Goal: Task Accomplishment & Management: Manage account settings

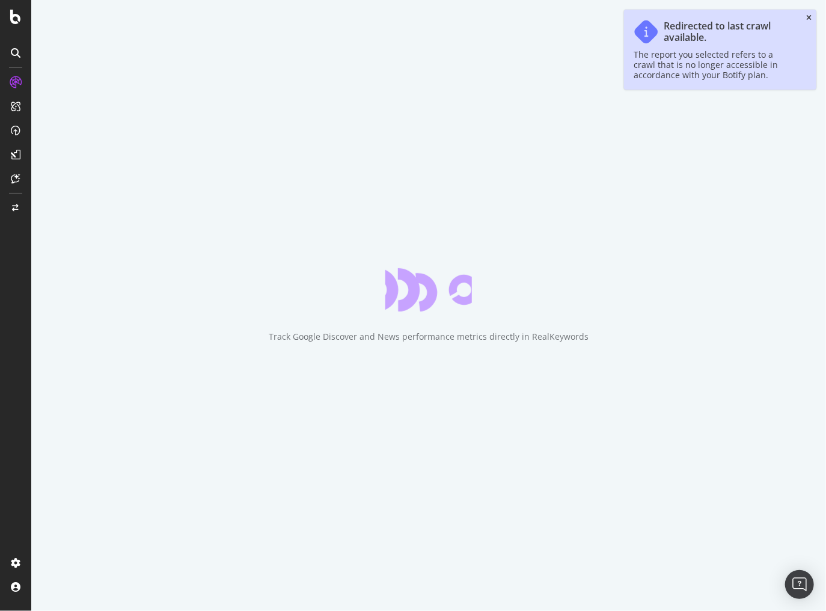
click at [807, 16] on icon "close toast" at bounding box center [809, 17] width 5 height 7
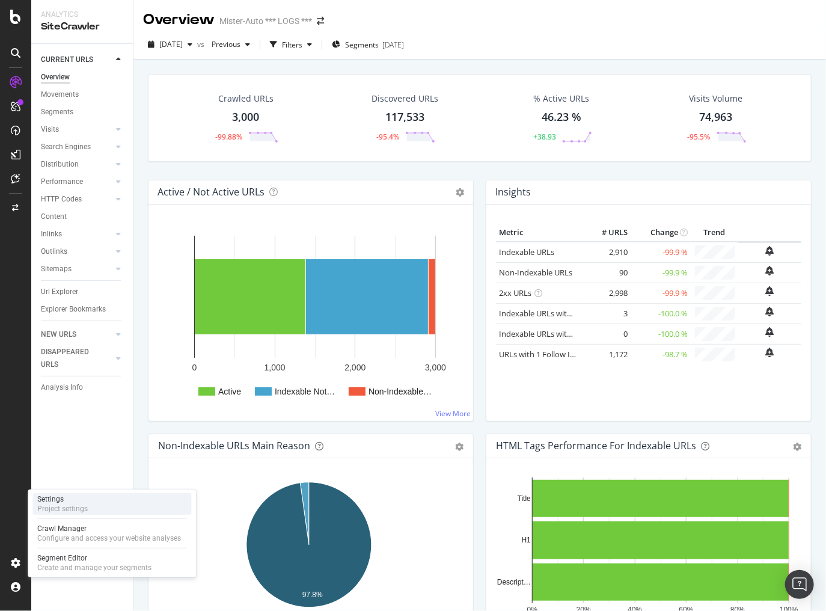
click at [72, 497] on div "Settings" at bounding box center [62, 499] width 51 height 10
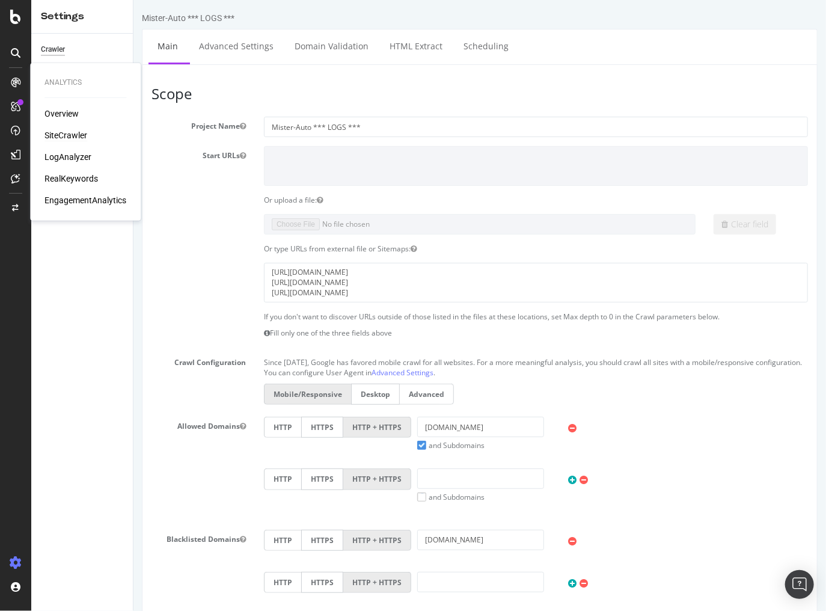
click at [65, 129] on div "SiteCrawler" at bounding box center [66, 135] width 43 height 12
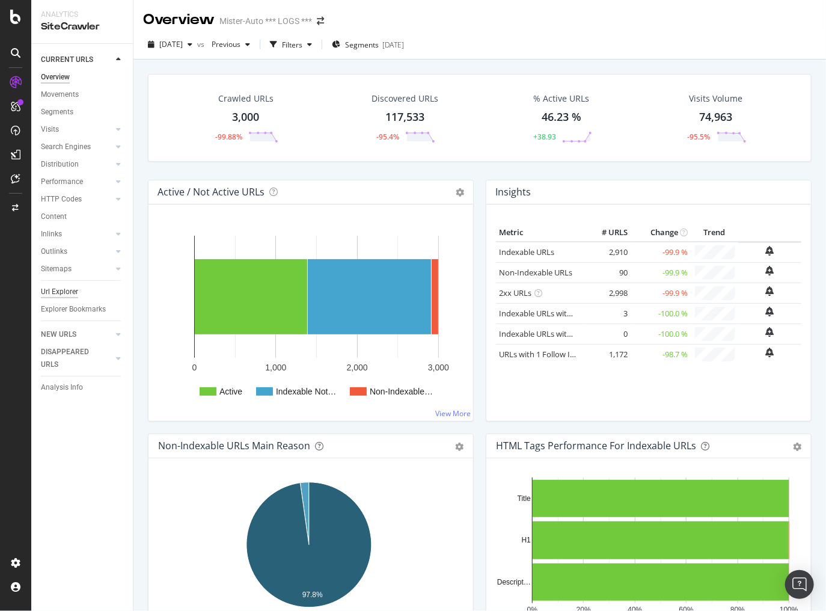
click at [64, 288] on div "Url Explorer" at bounding box center [59, 292] width 37 height 13
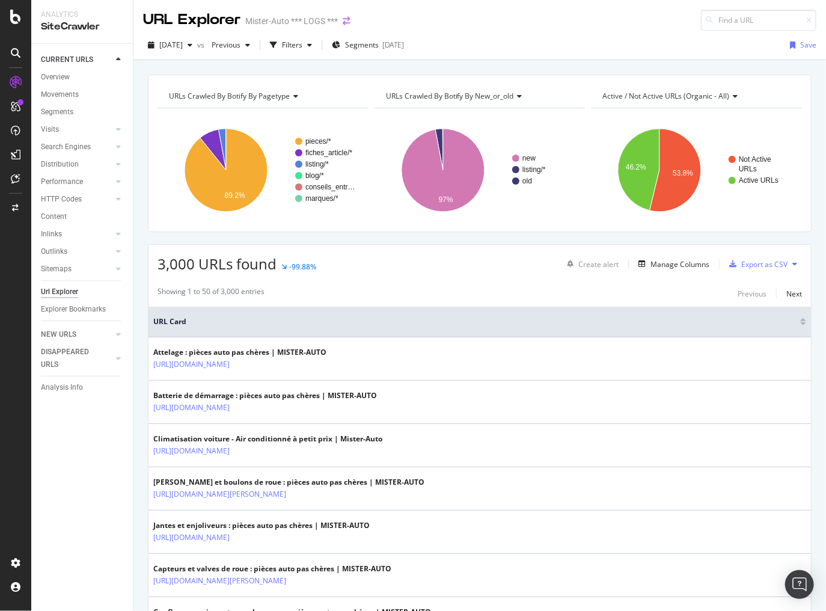
click at [349, 23] on icon "arrow-right-arrow-left" at bounding box center [346, 21] width 7 height 8
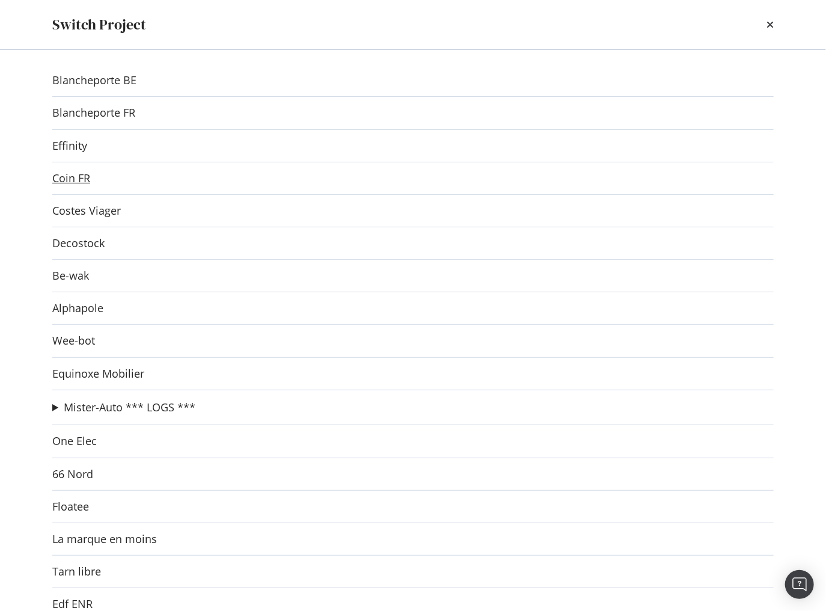
click at [85, 180] on link "Coin FR" at bounding box center [71, 178] width 38 height 13
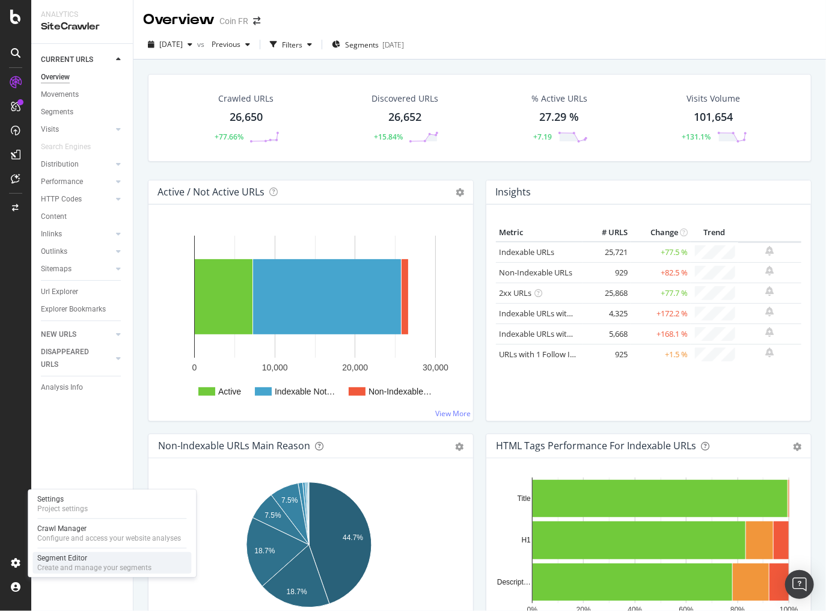
click at [54, 560] on div "Segment Editor" at bounding box center [94, 558] width 114 height 10
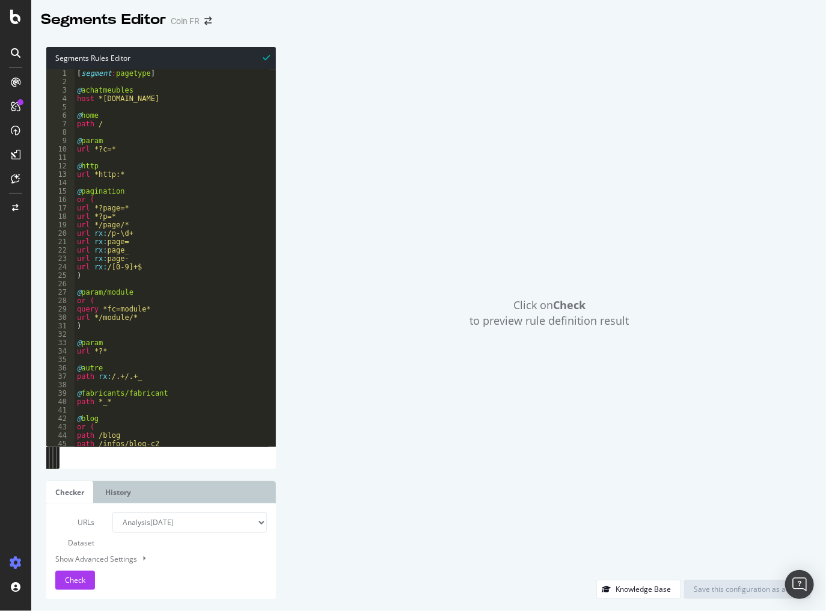
click at [101, 108] on div "[ segment : pagetype ] @ achatmeubles host *achatmeubles.com @ home path / @ pa…" at bounding box center [287, 262] width 425 height 387
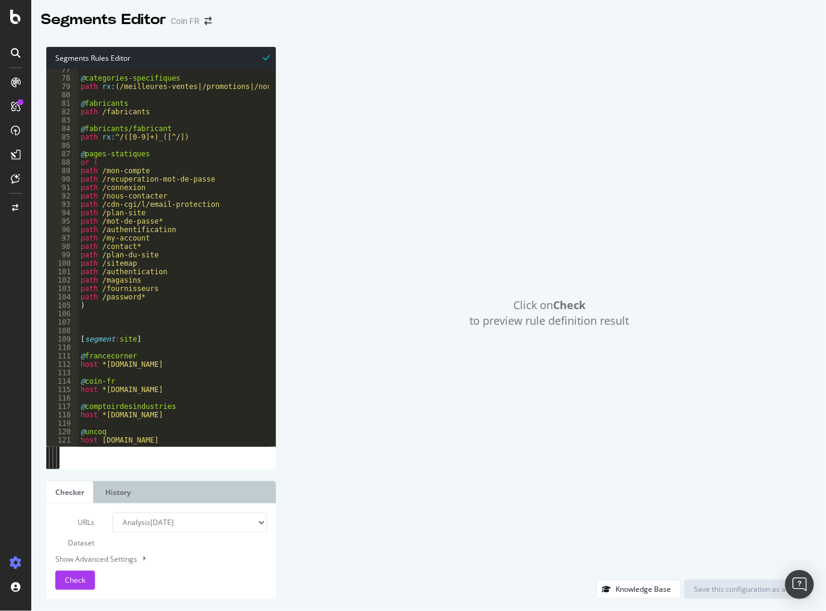
scroll to position [649, 0]
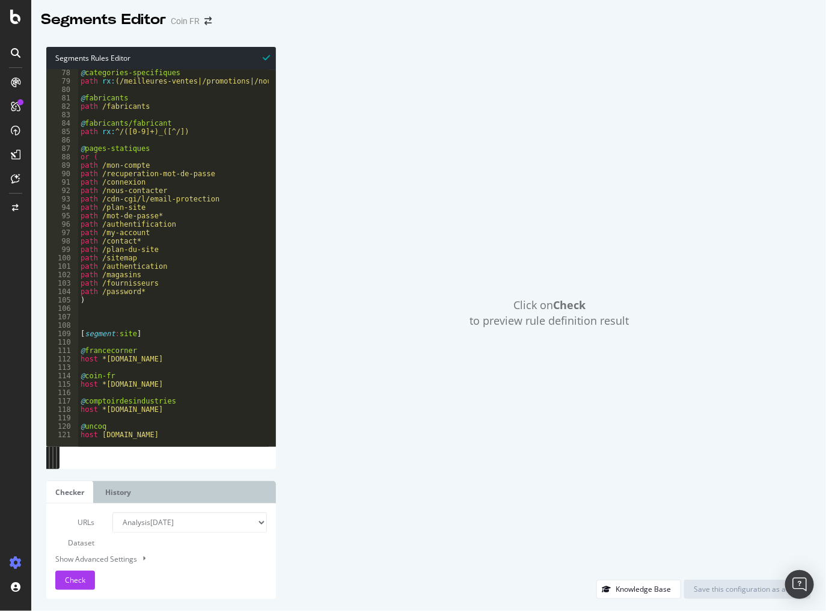
click at [113, 343] on div "@ categories-specifiques path rx : (/meilleures-ventes|/promotions|/nouveaux-pr…" at bounding box center [290, 262] width 425 height 387
drag, startPoint x: 146, startPoint y: 333, endPoint x: 65, endPoint y: 336, distance: 80.7
click at [65, 336] on div "78 79 80 81 82 83 84 85 86 87 88 89 90 91 92 93 94 95 96 97 98 99 100 101 102 1…" at bounding box center [161, 257] width 230 height 377
click at [202, 430] on div "@ categories-specifiques path rx : (/meilleures-ventes|/promotions|/nouveaux-pr…" at bounding box center [290, 262] width 425 height 387
type textarea "host uncoqdansletransat.fr"
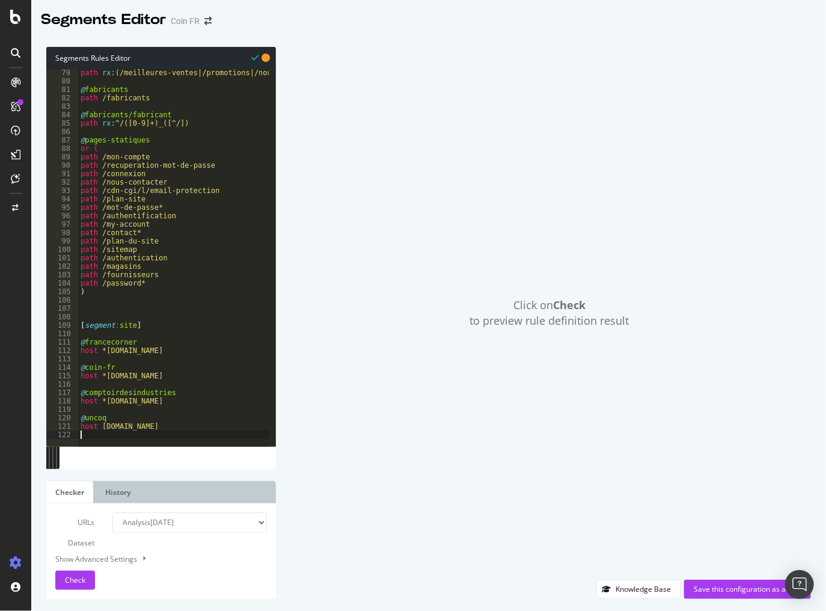
scroll to position [666, 0]
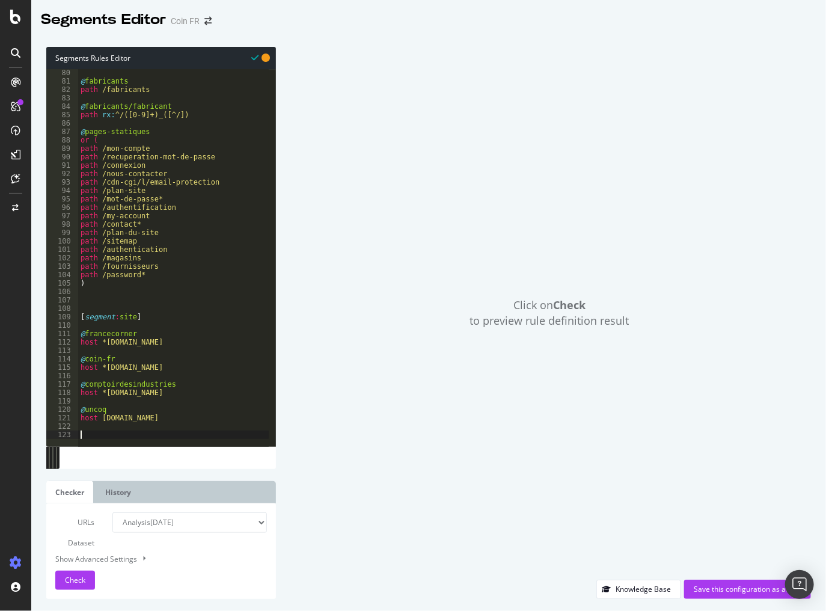
paste textarea "[segment:site]"
click at [125, 432] on div "@ fabricants path /fabricants @ fabricants/fabricant path rx : ^/([0-9]+)_([^/]…" at bounding box center [290, 262] width 425 height 387
type textarea "[segment:prod_preprod]"
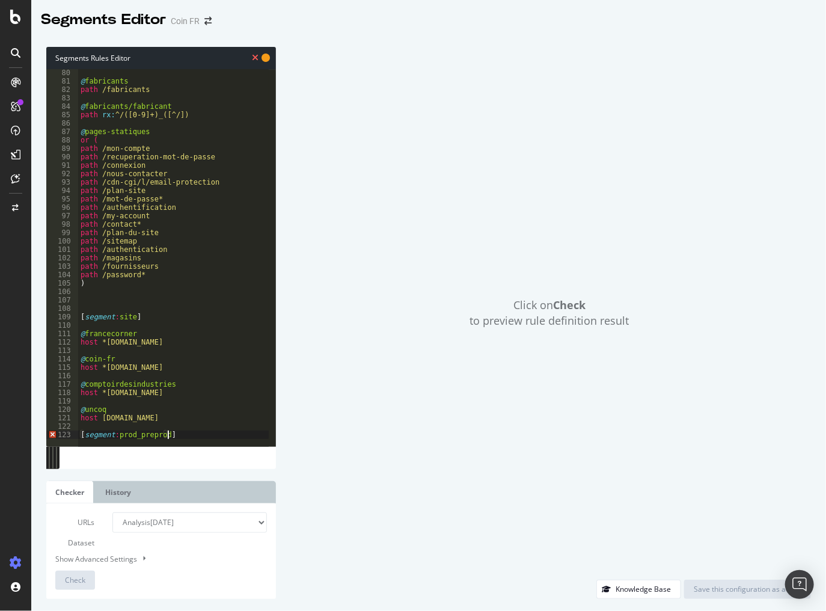
click at [192, 434] on div "@ fabricants path /fabricants @ fabricants/fabricant path rx : ^/([0-9]+)_([^/]…" at bounding box center [290, 262] width 425 height 387
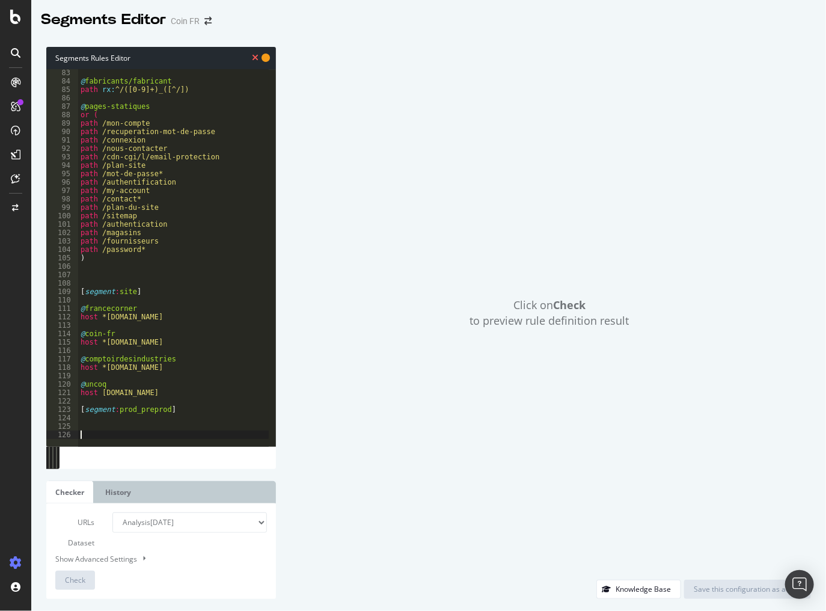
scroll to position [690, 0]
type textarea "@prod"
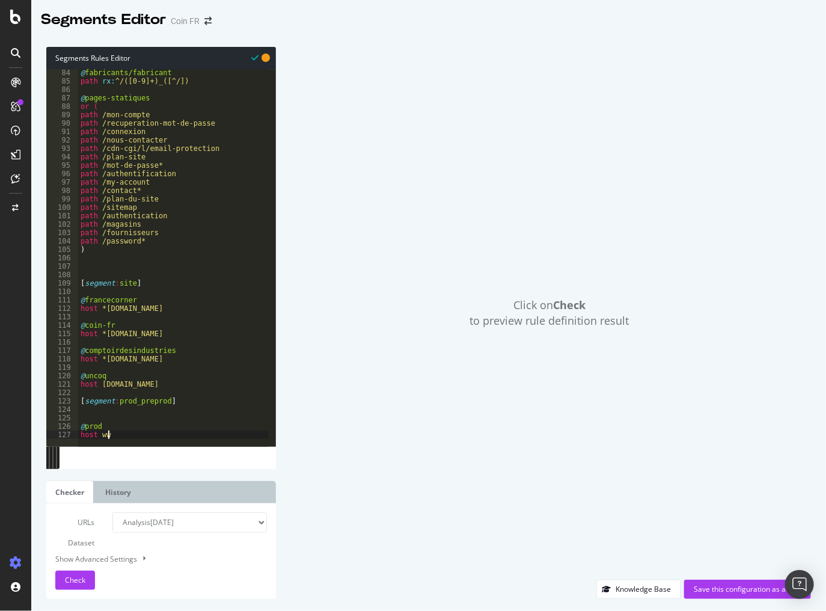
scroll to position [0, 2]
drag, startPoint x: 171, startPoint y: 311, endPoint x: 102, endPoint y: 308, distance: 68.6
click at [102, 308] on div "@ fabricants/fabricant path rx : ^/([0-9]+)_([^/]) @ pages-statiques or ( path …" at bounding box center [290, 262] width 425 height 387
click at [118, 433] on div "@ fabricants/fabricant path rx : ^/([0-9]+)_([^/]) @ pages-statiques or ( path …" at bounding box center [290, 262] width 425 height 387
drag, startPoint x: 91, startPoint y: 425, endPoint x: 109, endPoint y: 429, distance: 18.5
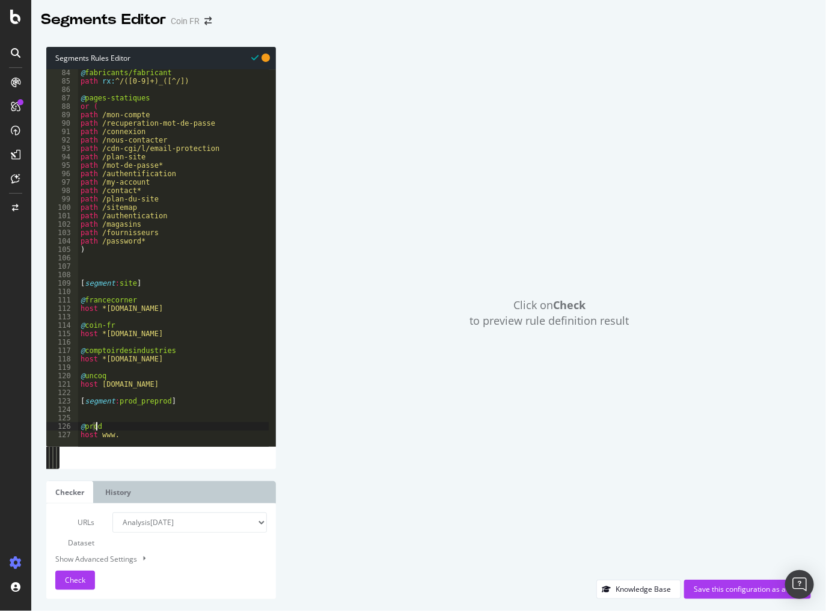
click at [99, 425] on div "@ fabricants/fabricant path rx : ^/([0-9]+)_([^/]) @ pages-statiques or ( path …" at bounding box center [290, 262] width 425 height 387
click at [113, 435] on div "@ fabricants/fabricant path rx : ^/([0-9]+)_([^/]) @ pages-statiques or ( path …" at bounding box center [290, 262] width 425 height 387
click at [120, 428] on div "@ fabricants/fabricant path rx : ^/([0-9]+)_([^/]) @ pages-statiques or ( path …" at bounding box center [290, 262] width 425 height 387
click at [141, 435] on div "@ fabricants/fabricant path rx : ^/([0-9]+)_([^/]) @ pages-statiques or ( path …" at bounding box center [290, 262] width 425 height 387
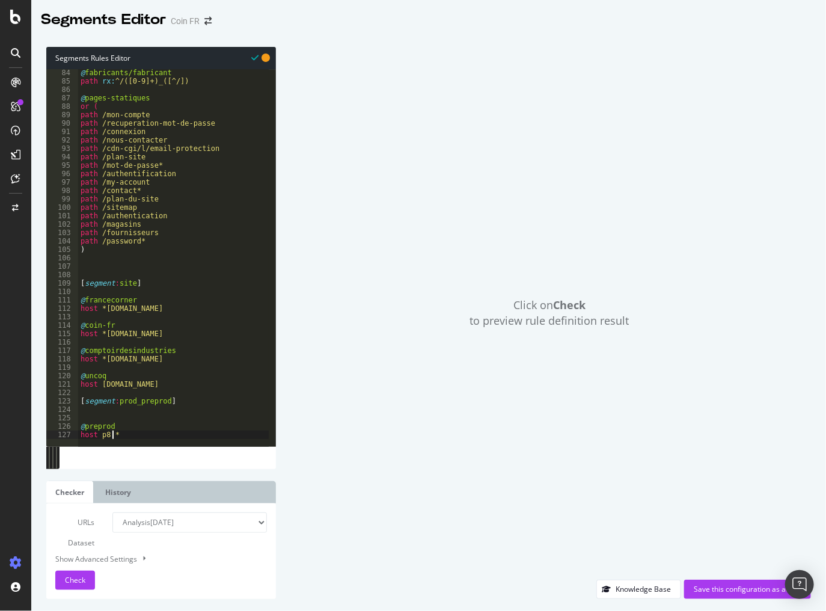
type textarea "host p8.*"
click at [226, 522] on select "Analysis 2025 Aug. 13th Analysis 2025 Aug. 12th Analysis 2025 Aug. 6th Analysis…" at bounding box center [189, 522] width 154 height 20
select select "urlList"
click at [112, 512] on select "Analysis 2025 Aug. 13th Analysis 2025 Aug. 12th Analysis 2025 Aug. 6th Analysis…" at bounding box center [189, 522] width 154 height 20
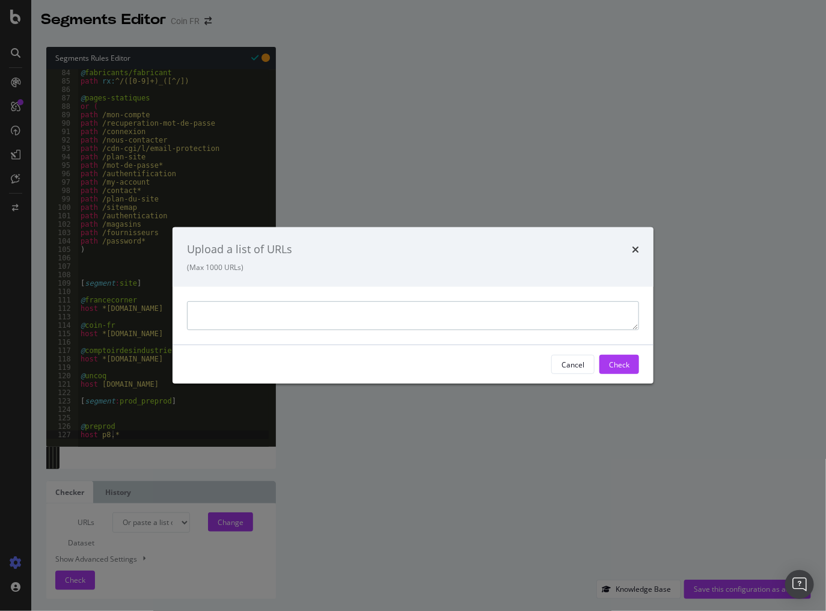
click at [281, 316] on textarea "modal" at bounding box center [413, 315] width 452 height 29
paste textarea "https://p8.coin-fr.com/486-draps-housse https://p8.coin-fr.com/487-couettes-et-…"
type textarea "https://p8.coin-fr.com/486-draps-housse https://p8.coin-fr.com/487-couettes-et-…"
click at [633, 363] on button "Check" at bounding box center [620, 364] width 40 height 19
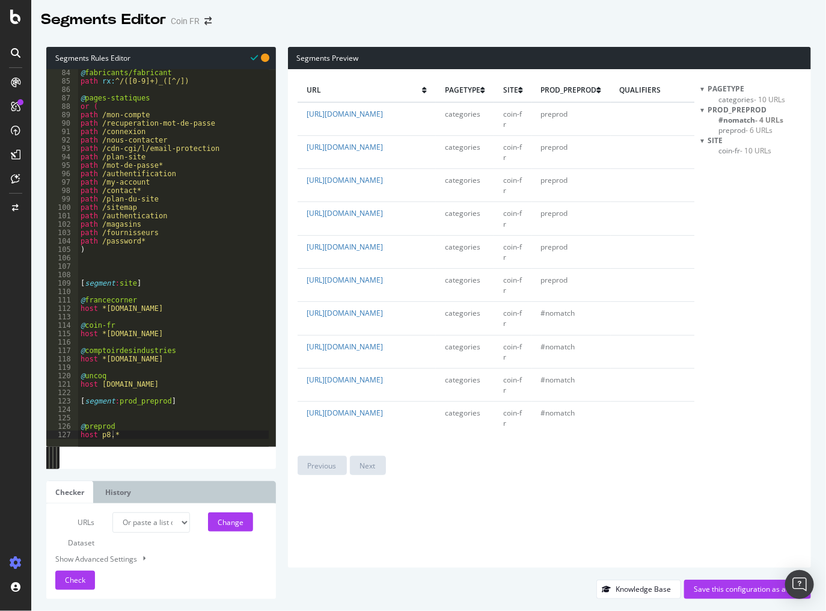
click at [144, 408] on div "@ fabricants/fabricant path rx : ^/([0-9]+)_([^/]) @ pages-statiques or ( path …" at bounding box center [290, 262] width 425 height 387
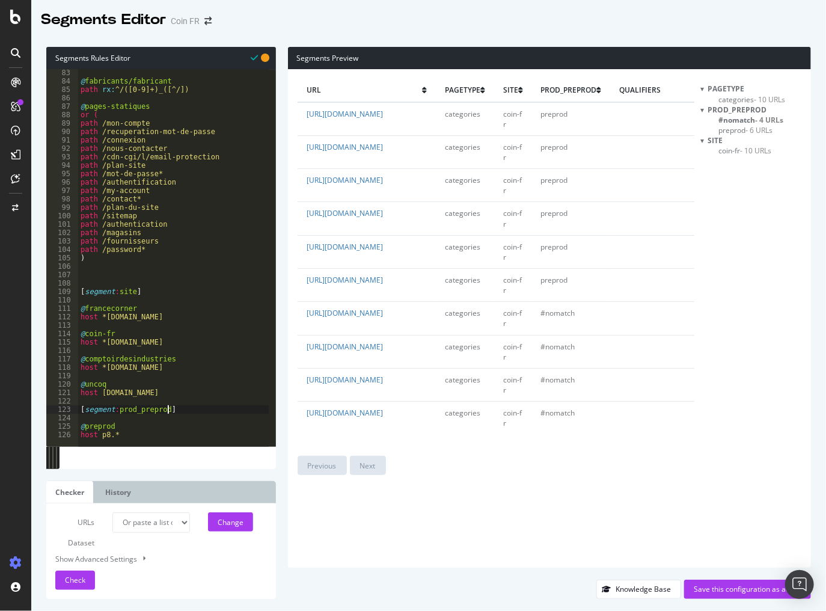
scroll to position [690, 0]
click at [128, 432] on div "@ fabricants/fabricant path rx : ^/([0-9]+)_([^/]) @ pages-statiques or ( path …" at bounding box center [290, 262] width 425 height 387
type textarea "host p8.*"
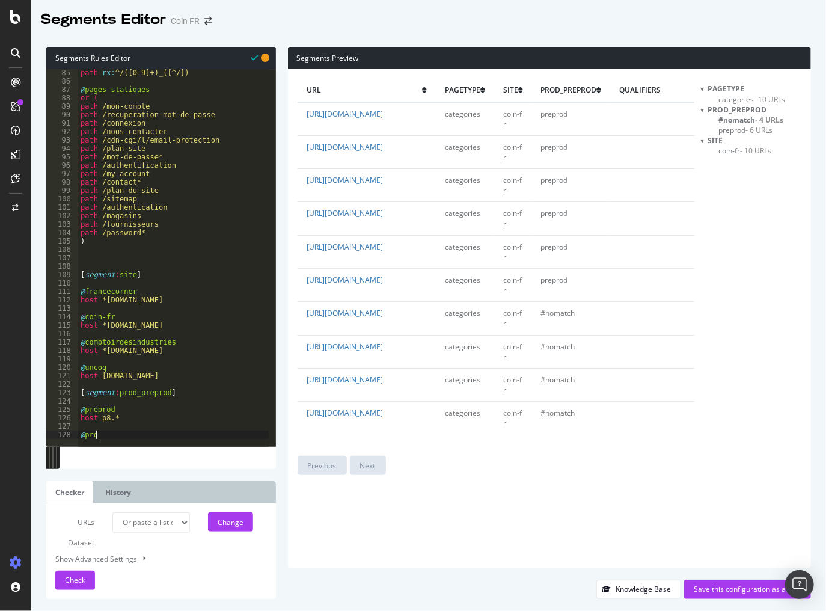
scroll to position [0, 1]
type textarea "@prod"
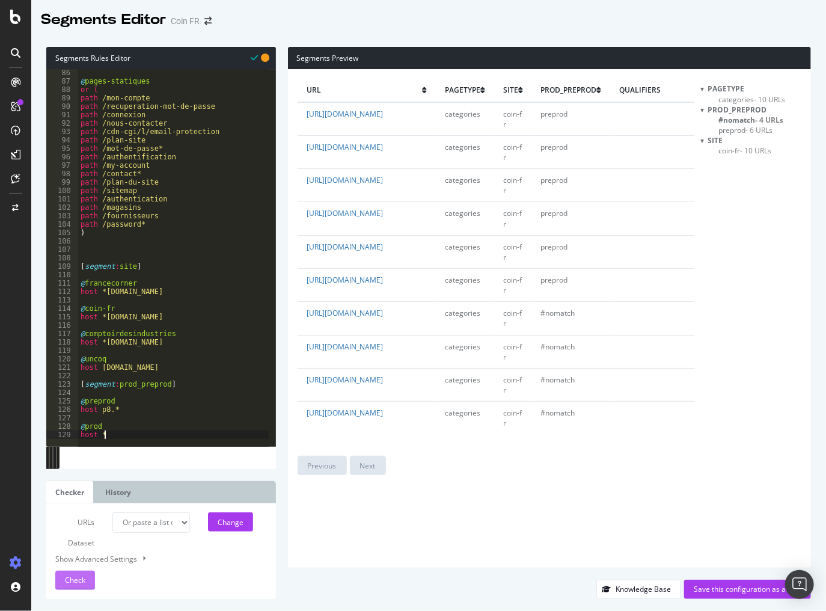
type textarea "host *"
click at [66, 577] on span "Check" at bounding box center [75, 580] width 20 height 10
click at [722, 586] on div "Save this configuration as active" at bounding box center [748, 589] width 108 height 10
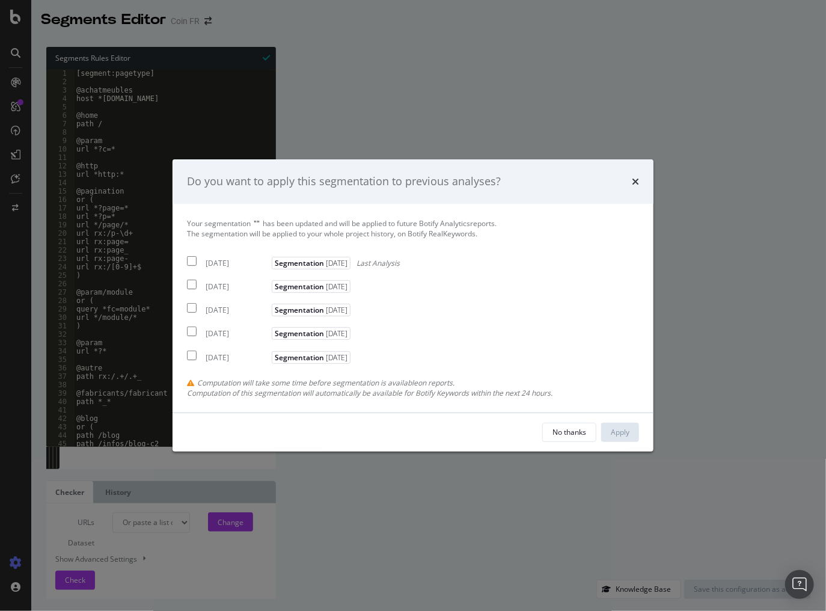
click at [224, 265] on div "[DATE]" at bounding box center [237, 263] width 63 height 10
checkbox input "true"
click at [225, 284] on div "2025 Aug. 12th" at bounding box center [237, 286] width 63 height 10
checkbox input "true"
click at [226, 310] on div "2025 Aug. 6th" at bounding box center [237, 310] width 63 height 10
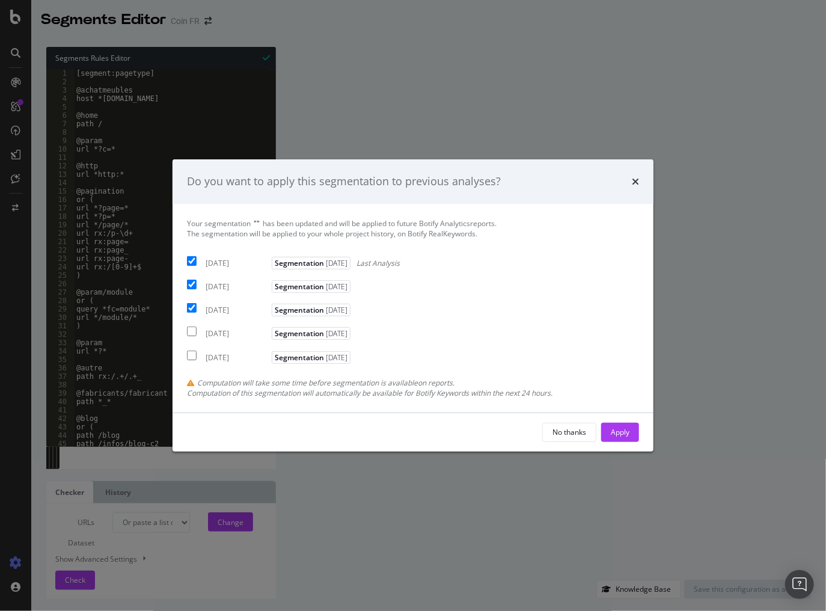
checkbox input "true"
click at [628, 429] on div "Apply" at bounding box center [620, 432] width 19 height 10
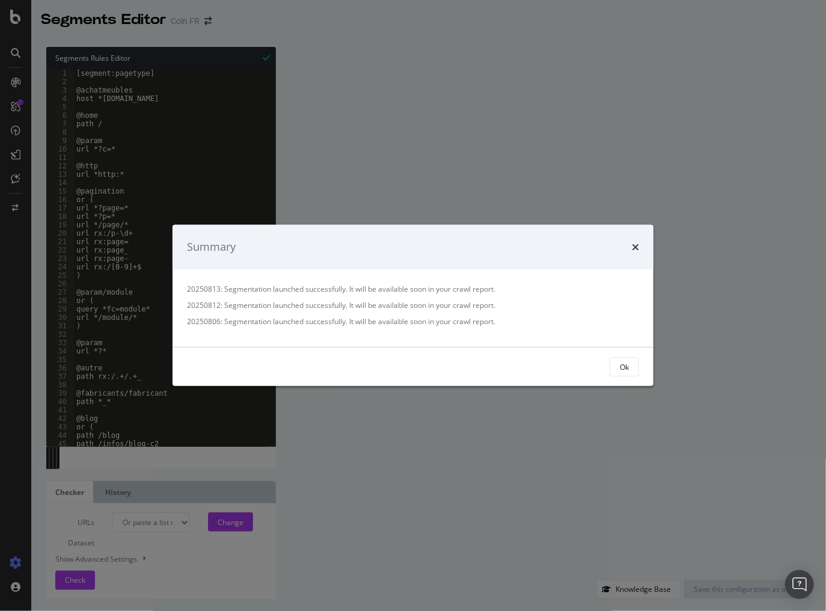
click at [479, 158] on div "Summary 20250813: Segmentation launched successfully. It will be available soon…" at bounding box center [413, 305] width 826 height 611
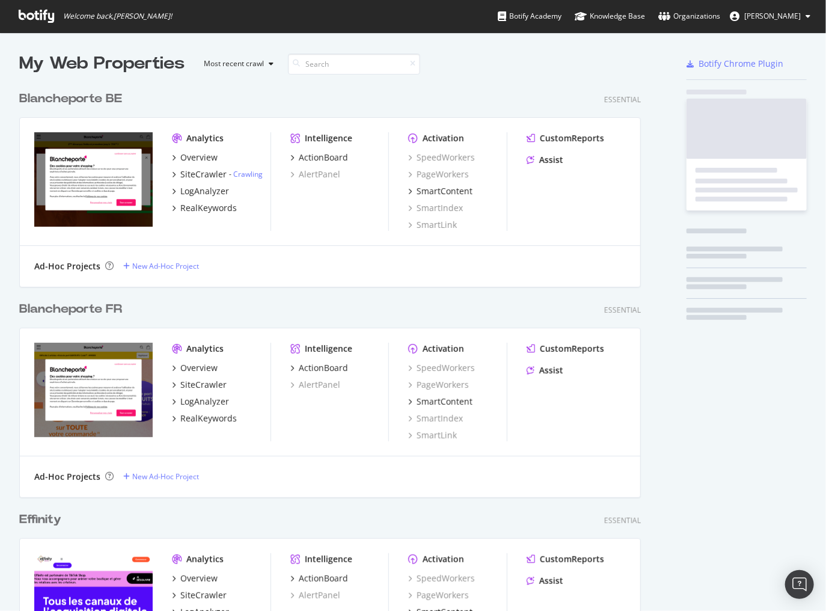
scroll to position [4407, 624]
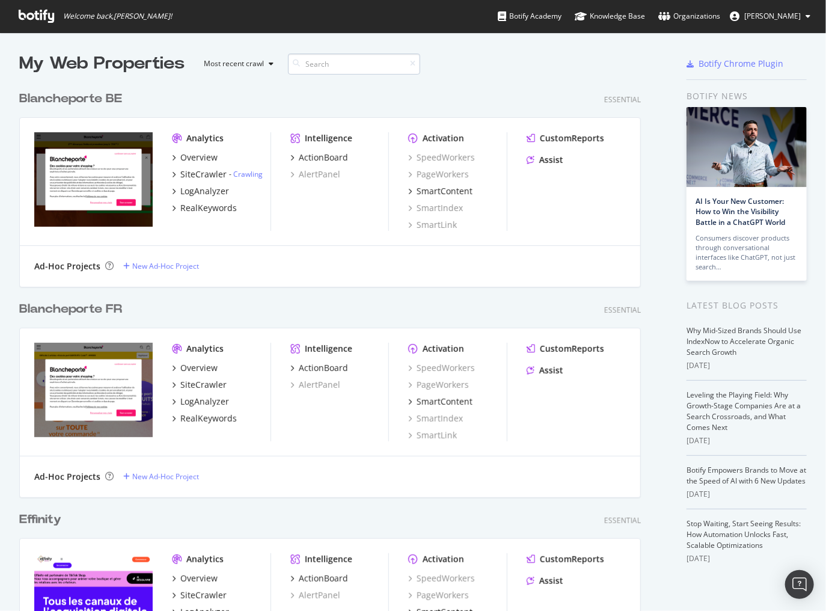
click at [327, 60] on input at bounding box center [354, 64] width 132 height 21
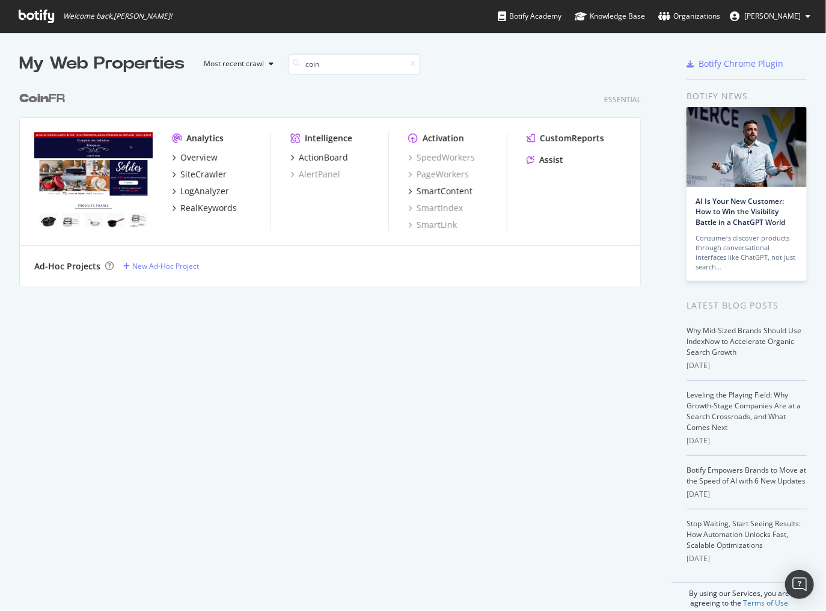
type input "coin"
click at [55, 106] on div "Coin FR" at bounding box center [42, 98] width 46 height 17
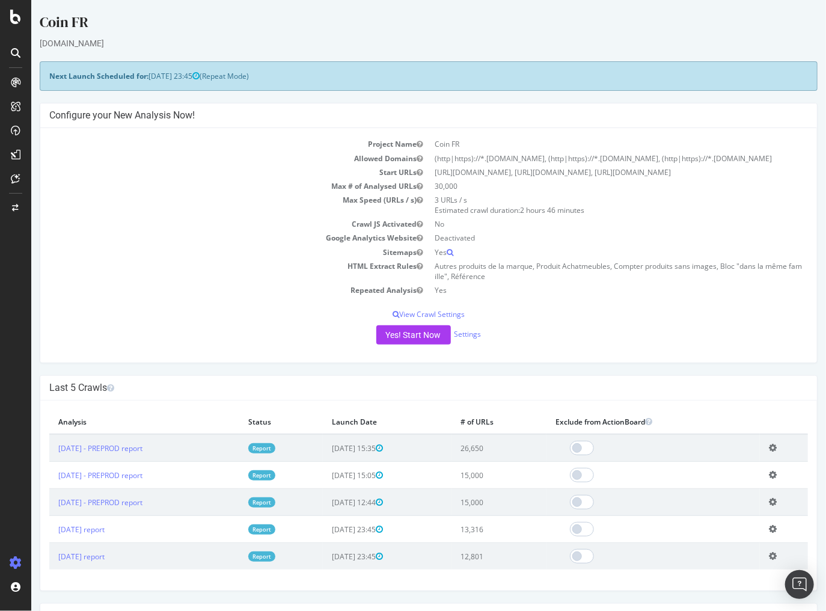
drag, startPoint x: 519, startPoint y: 450, endPoint x: 486, endPoint y: 449, distance: 33.1
click at [486, 449] on td "26,650" at bounding box center [498, 448] width 95 height 28
copy td "26,650"
click at [275, 445] on link "Report" at bounding box center [261, 448] width 27 height 10
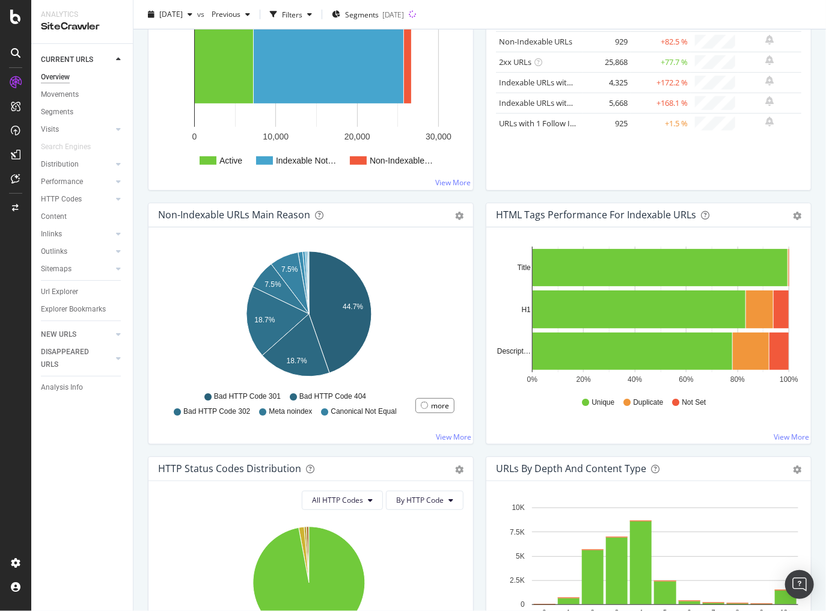
scroll to position [241, 0]
